Goal: Transaction & Acquisition: Purchase product/service

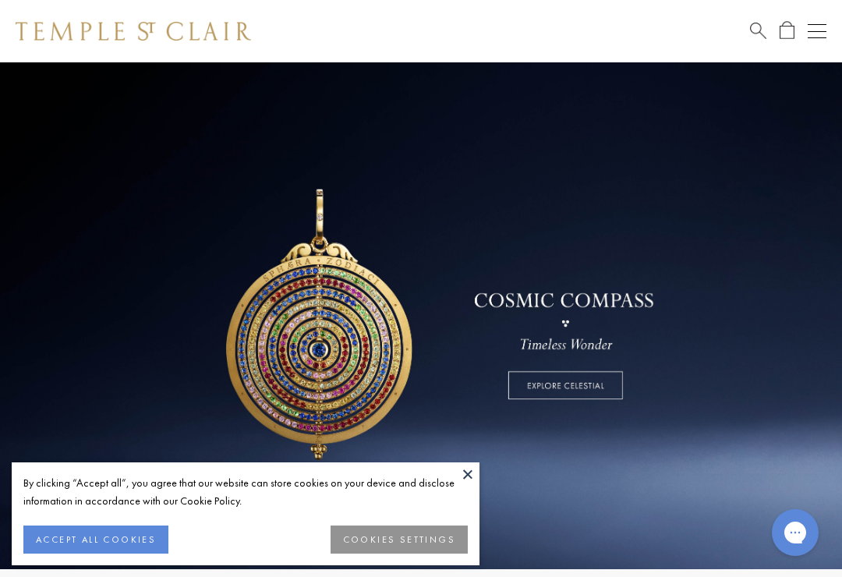
click at [100, 532] on button "ACCEPT ALL COOKIES" at bounding box center [95, 539] width 145 height 28
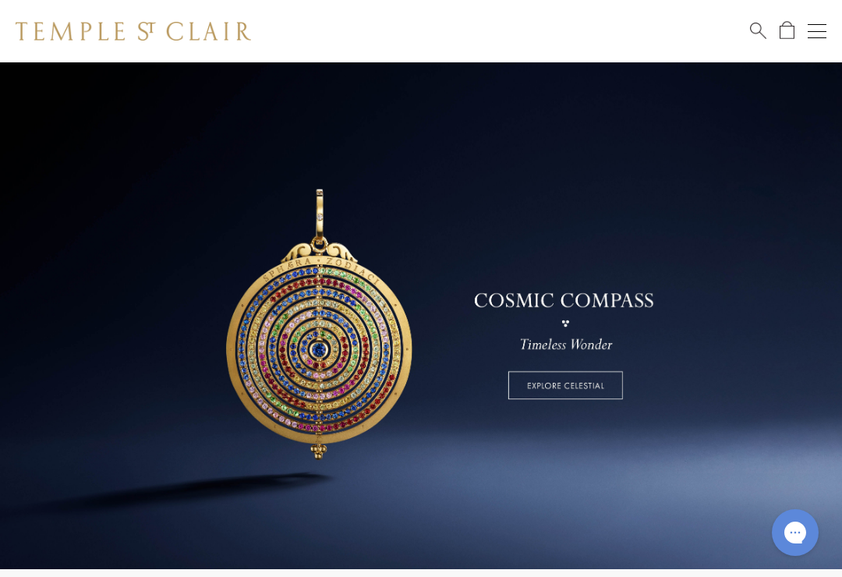
click at [820, 34] on button "Open navigation" at bounding box center [817, 31] width 19 height 19
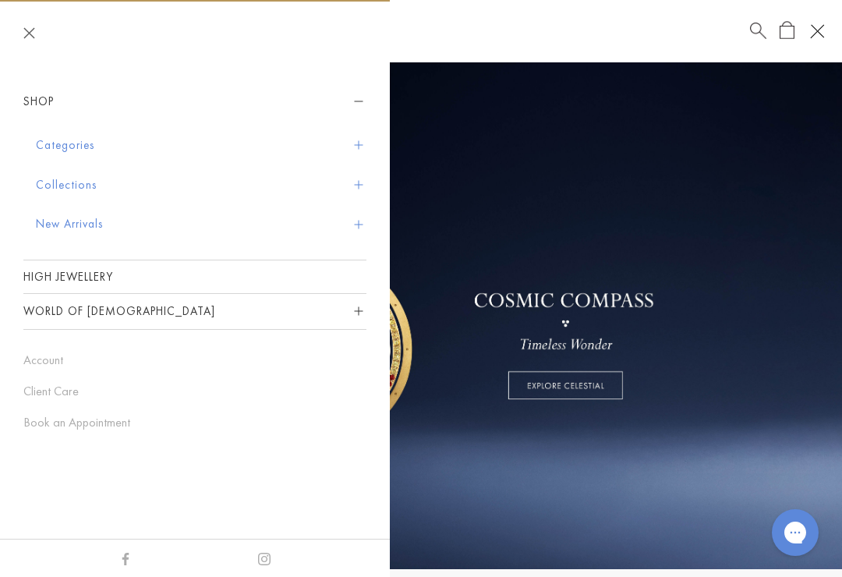
click at [364, 144] on button "Categories" at bounding box center [201, 146] width 331 height 40
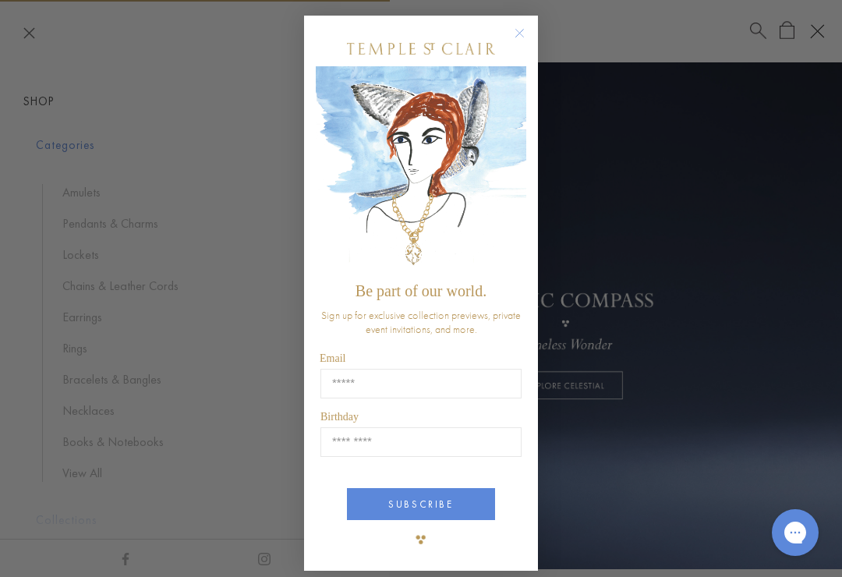
click at [519, 32] on circle "Close dialog" at bounding box center [520, 33] width 19 height 19
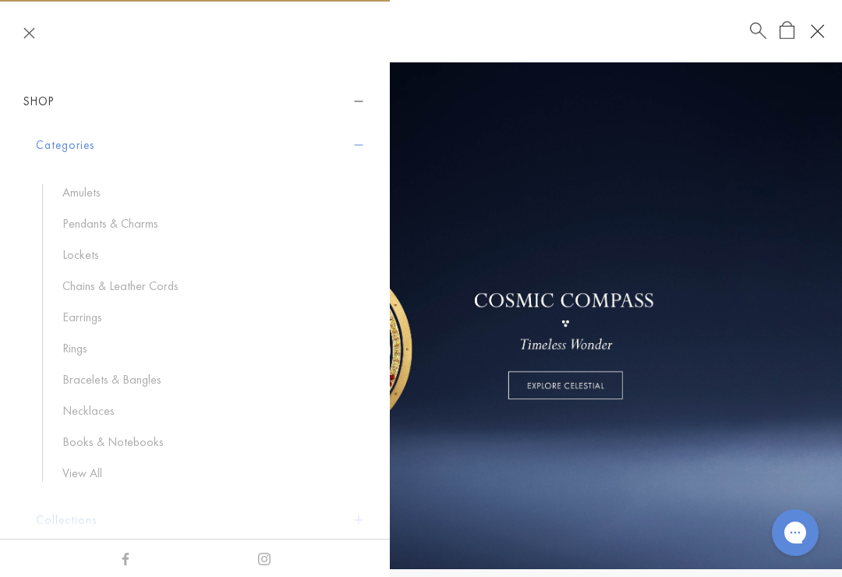
click at [119, 225] on link "Pendants & Charms" at bounding box center [206, 223] width 288 height 17
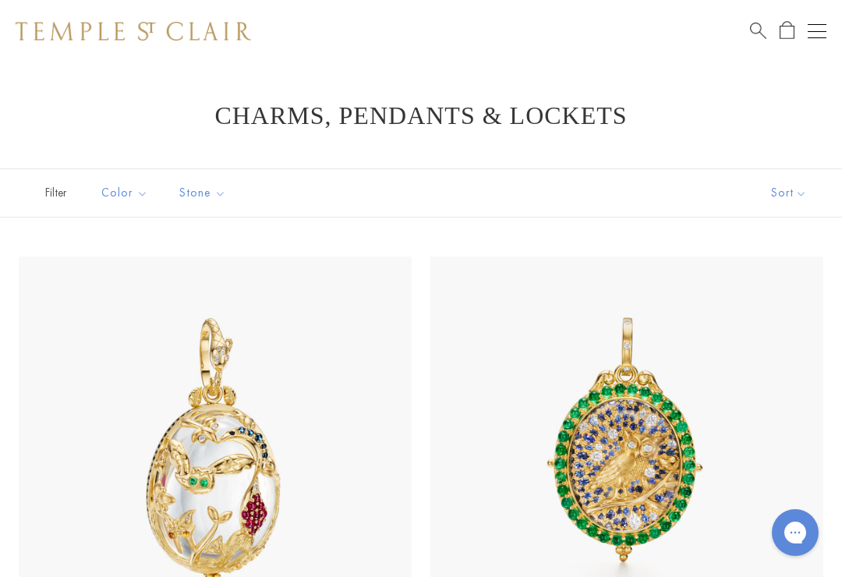
click at [802, 196] on button "Sort" at bounding box center [789, 193] width 106 height 48
click at [802, 193] on button "Sort" at bounding box center [789, 193] width 106 height 48
click at [755, 341] on button "Price, high to low" at bounding box center [767, 341] width 149 height 38
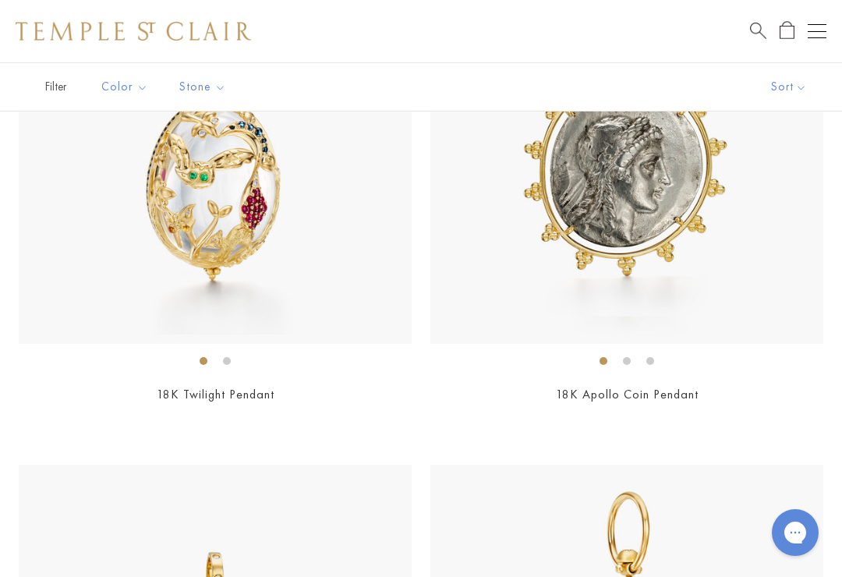
scroll to position [1332, 0]
